Goal: Task Accomplishment & Management: Complete application form

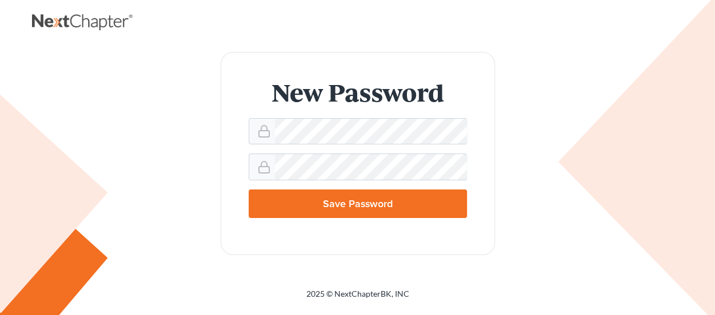
click at [352, 205] on input "Save Password" at bounding box center [357, 204] width 218 height 29
type input "Thinking..."
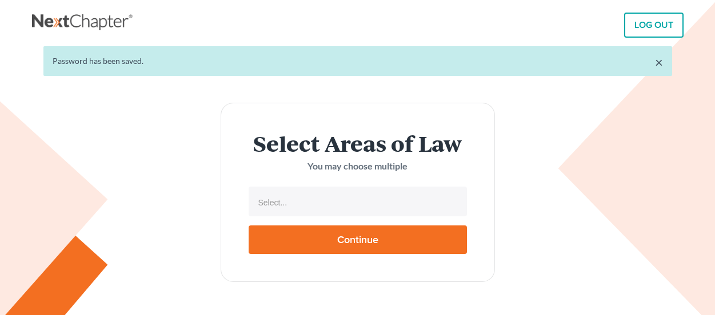
select select
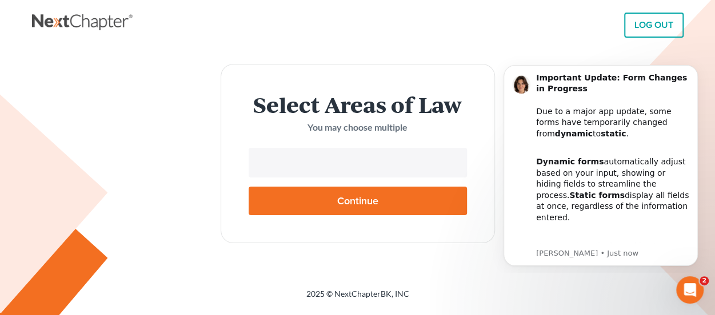
click at [362, 164] on input "text" at bounding box center [356, 163] width 202 height 17
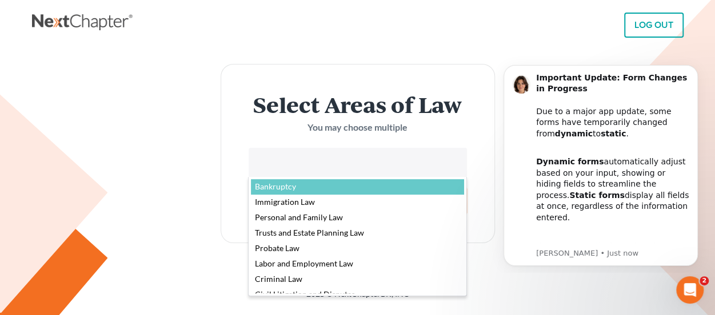
select select "4556"
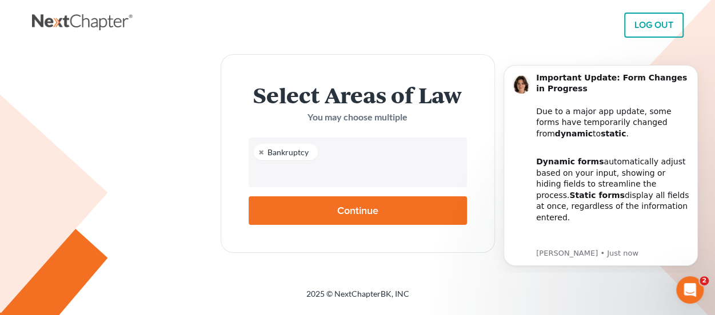
click at [354, 206] on input "Continue" at bounding box center [357, 210] width 218 height 29
type input "Thinking..."
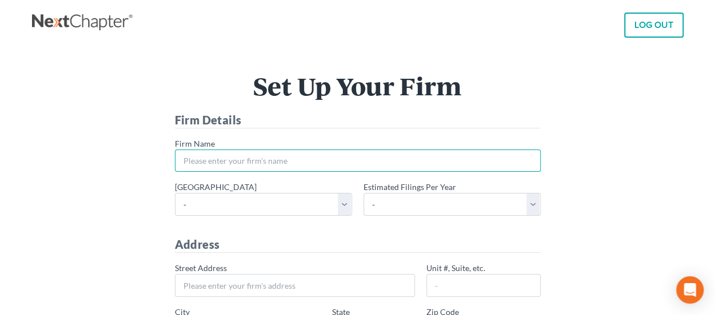
click at [327, 151] on input "* Firm Name" at bounding box center [358, 161] width 366 height 23
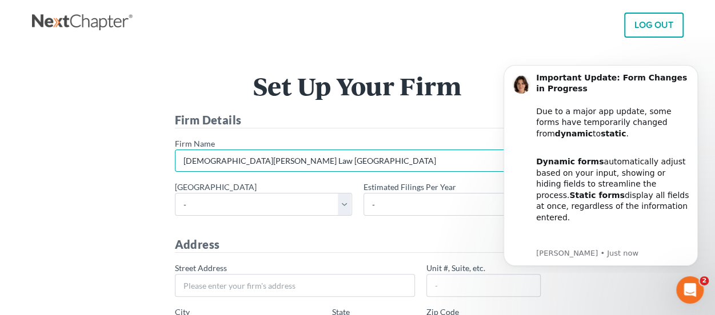
type input "Rebbecca Goodall Law PA"
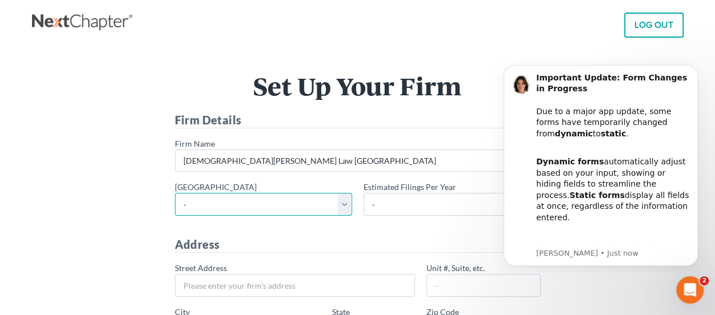
click at [348, 208] on select "- Alabama - Middle Alabama - Northern Alabama - Southern Alaska Arizona Arkansa…" at bounding box center [263, 204] width 177 height 23
select select "18"
click at [175, 193] on select "- Alabama - Middle Alabama - Northern Alabama - Southern Alaska Arizona Arkansa…" at bounding box center [263, 204] width 177 height 23
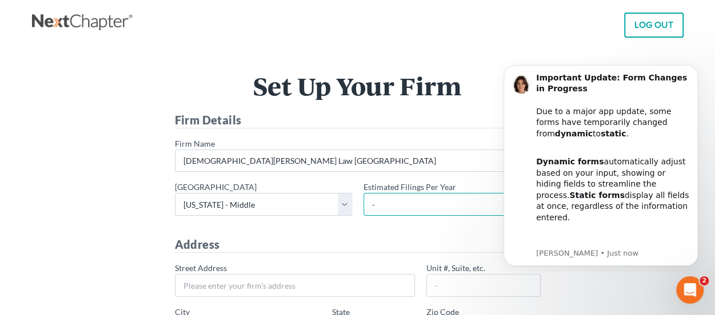
click at [426, 198] on select "- 1-10 11-50 50+" at bounding box center [451, 204] width 177 height 23
select select "1"
click at [363, 193] on select "- 1-10 11-50 50+" at bounding box center [451, 204] width 177 height 23
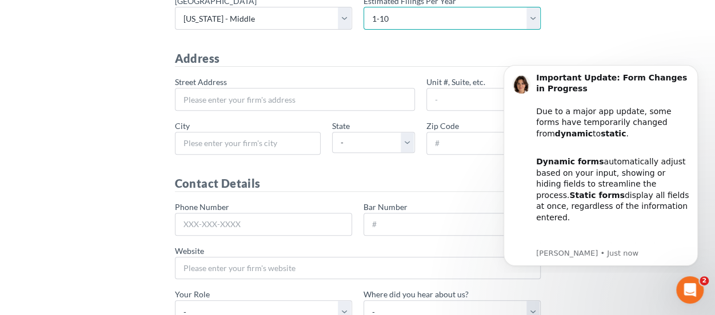
scroll to position [188, 0]
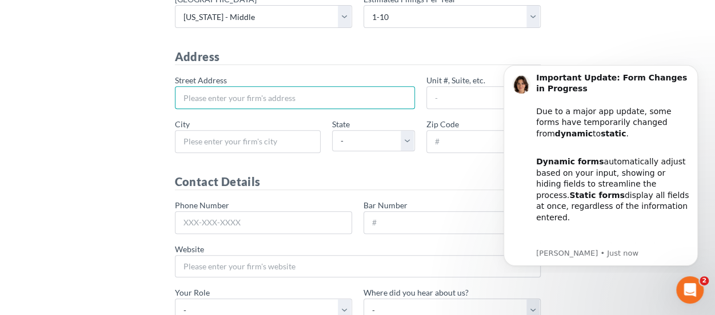
click at [361, 102] on input "* Street Address" at bounding box center [295, 97] width 240 height 23
type input "PO Box 1304"
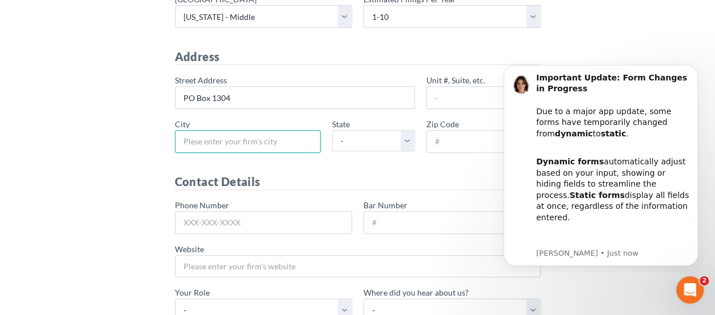
type input "Elfers"
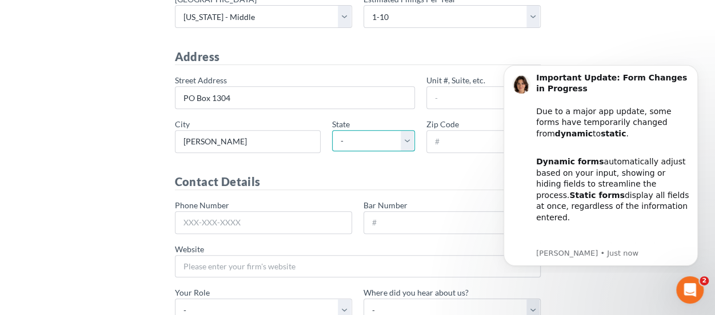
select select "FL"
type input "34680"
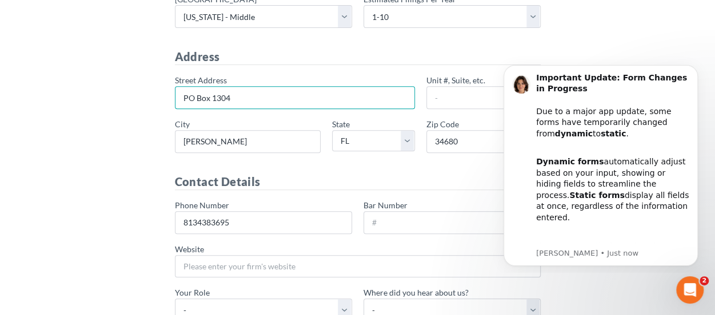
type input "813-438-3695"
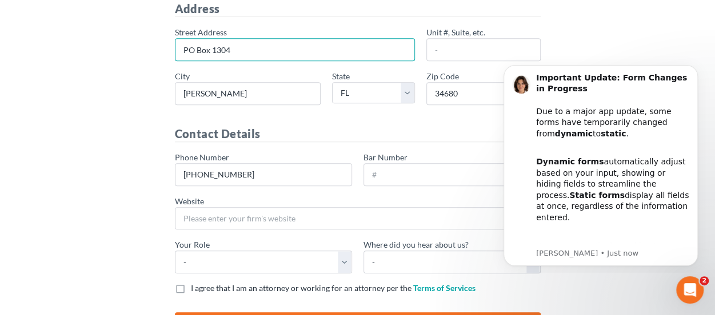
scroll to position [256, 0]
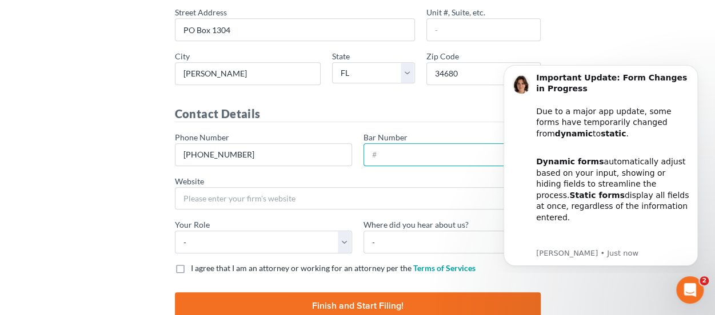
click at [453, 154] on input "Bar Number" at bounding box center [451, 154] width 177 height 23
type input "115344"
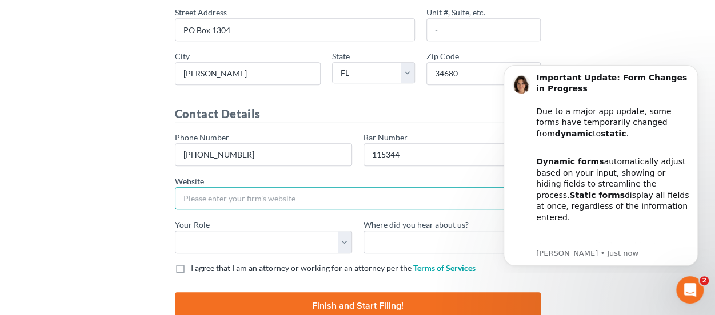
click at [390, 200] on input "Website" at bounding box center [358, 198] width 366 height 23
type input "www.rgoodalllaw.com"
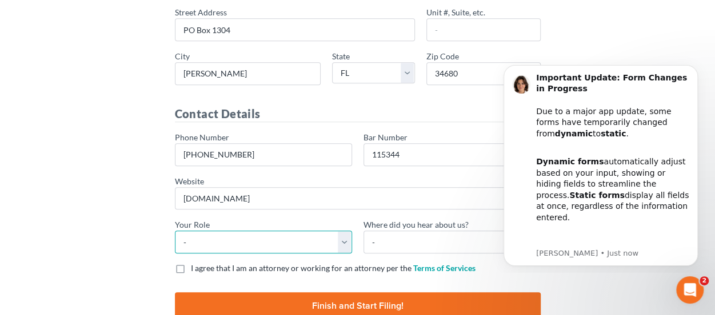
click at [346, 234] on select "- Attorney Paralegal Assistant" at bounding box center [263, 242] width 177 height 23
select select "attorney"
click at [175, 231] on select "- Attorney Paralegal Assistant" at bounding box center [263, 242] width 177 height 23
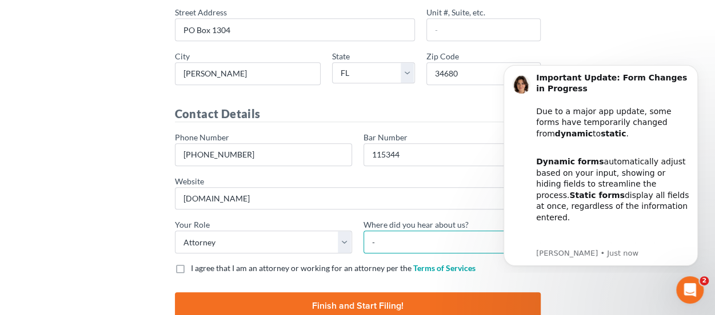
click at [394, 243] on select "- Bar association Capterra Clio Email Facebook Google Word of mouth Other" at bounding box center [451, 242] width 177 height 23
select select "Google"
click at [363, 231] on select "- Bar association Capterra Clio Email Facebook Google Word of mouth Other" at bounding box center [451, 242] width 177 height 23
click at [214, 266] on span "I agree that I am an attorney or working for an attorney per the" at bounding box center [301, 268] width 220 height 10
click at [203, 266] on input "I agree that I am an attorney or working for an attorney per the Terms of Servi…" at bounding box center [198, 266] width 7 height 7
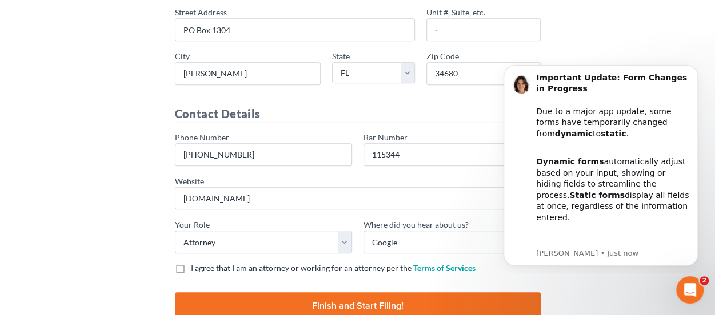
checkbox input "true"
click at [239, 302] on input "Finish and Start Filing!" at bounding box center [358, 305] width 366 height 27
type input "Thinking..."
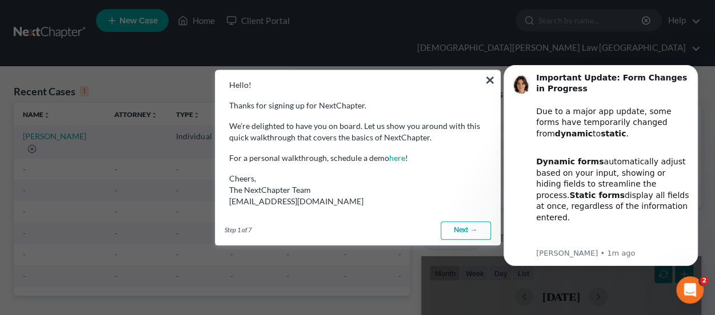
click at [471, 232] on link "Next →" at bounding box center [465, 231] width 50 height 18
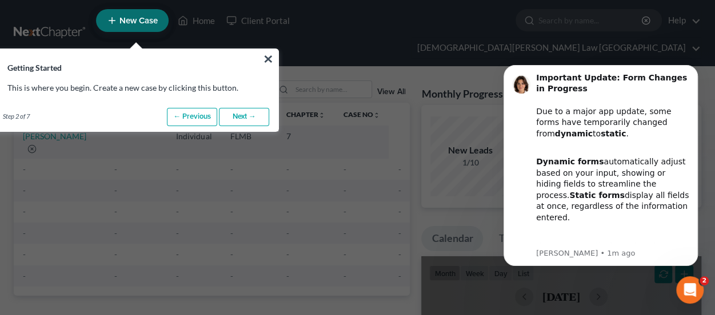
click at [145, 32] on link "New Case" at bounding box center [132, 20] width 73 height 23
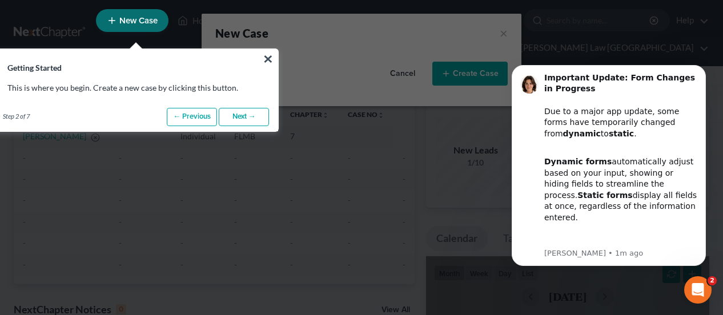
select select "15"
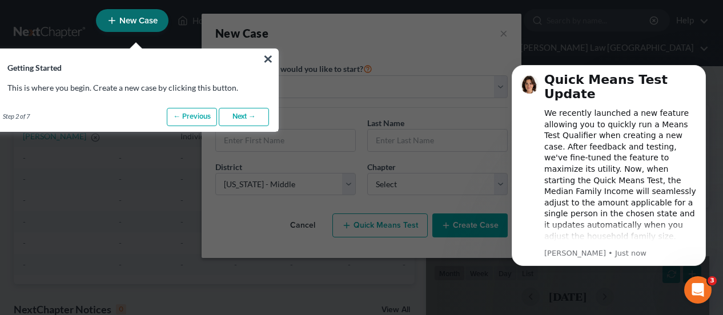
click at [249, 114] on link "Next →" at bounding box center [244, 117] width 50 height 18
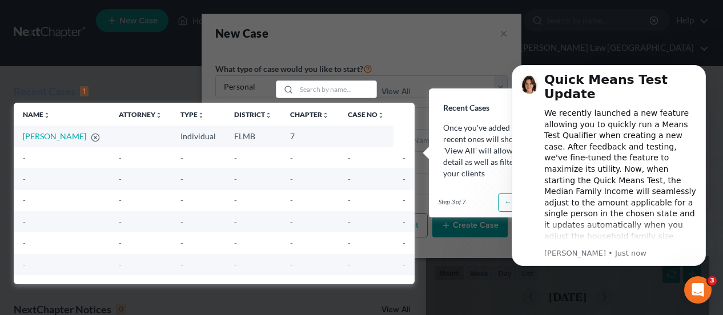
click at [492, 107] on h3 "Recent Cases" at bounding box center [520, 101] width 180 height 24
click at [700, 69] on icon "Dismiss notification" at bounding box center [703, 68] width 6 height 6
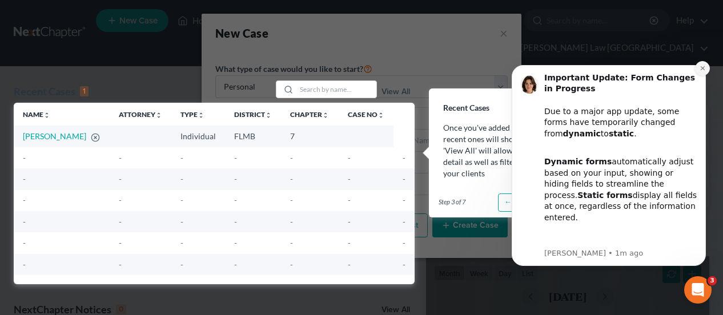
click at [703, 70] on icon "Dismiss notification" at bounding box center [703, 68] width 6 height 6
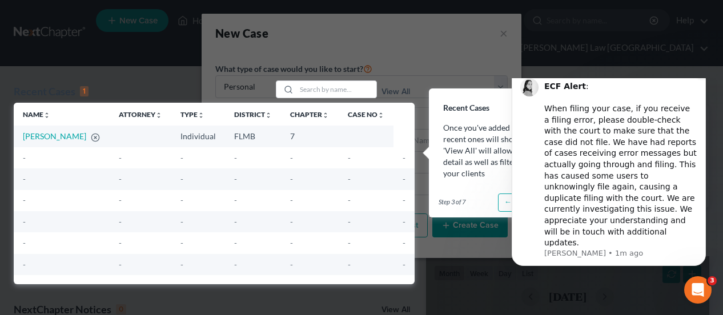
click at [701, 79] on button "Dismiss notification" at bounding box center [702, 71] width 15 height 15
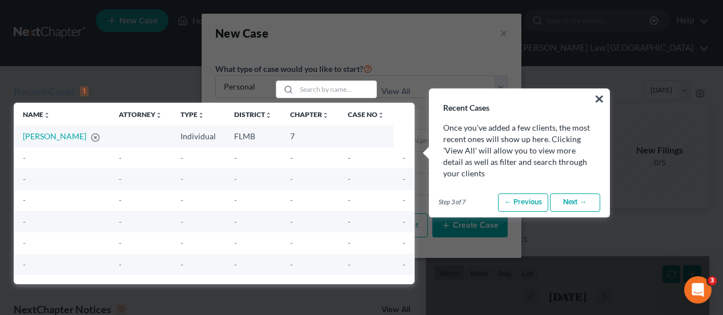
click at [583, 202] on link "Next →" at bounding box center [575, 203] width 50 height 18
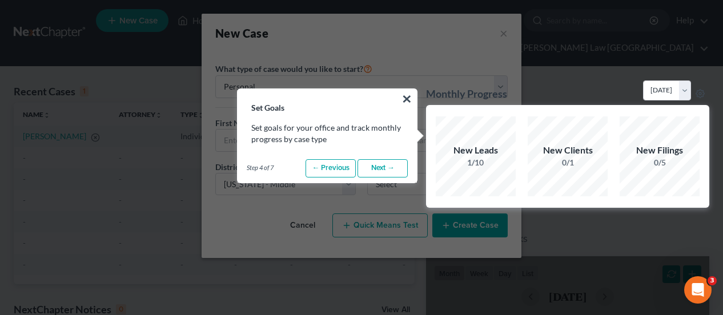
click at [391, 163] on link "Next →" at bounding box center [383, 168] width 50 height 18
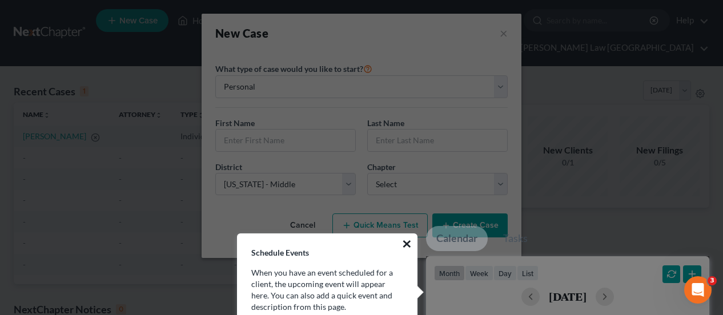
click at [408, 246] on button "×" at bounding box center [407, 244] width 11 height 18
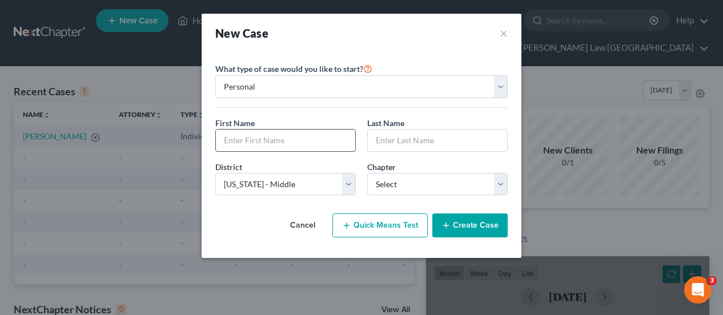
click at [294, 145] on input "text" at bounding box center [285, 141] width 139 height 22
type input "[PERSON_NAME]"
